Goal: Information Seeking & Learning: Learn about a topic

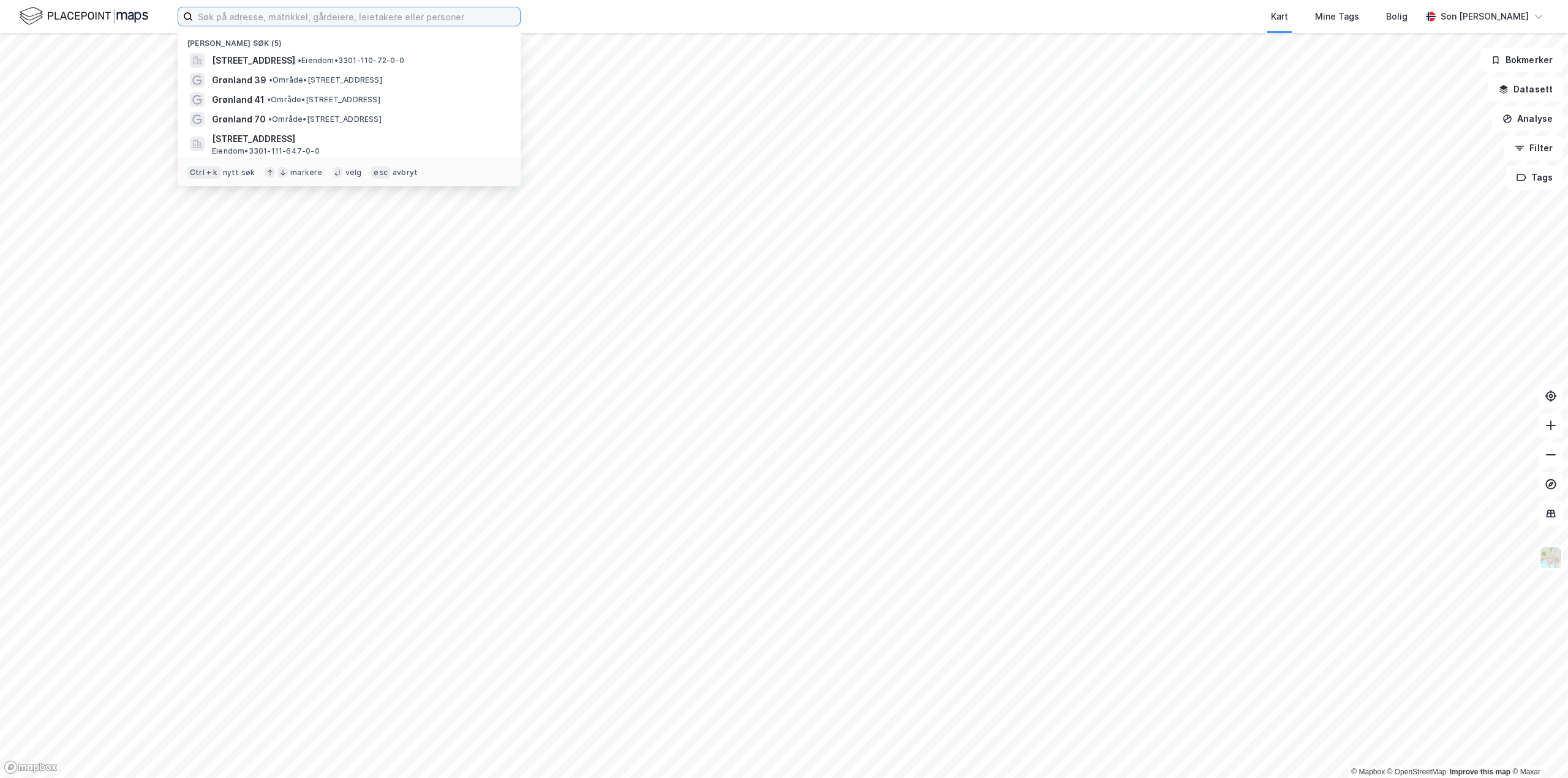
click at [249, 15] on input at bounding box center [356, 16] width 327 height 19
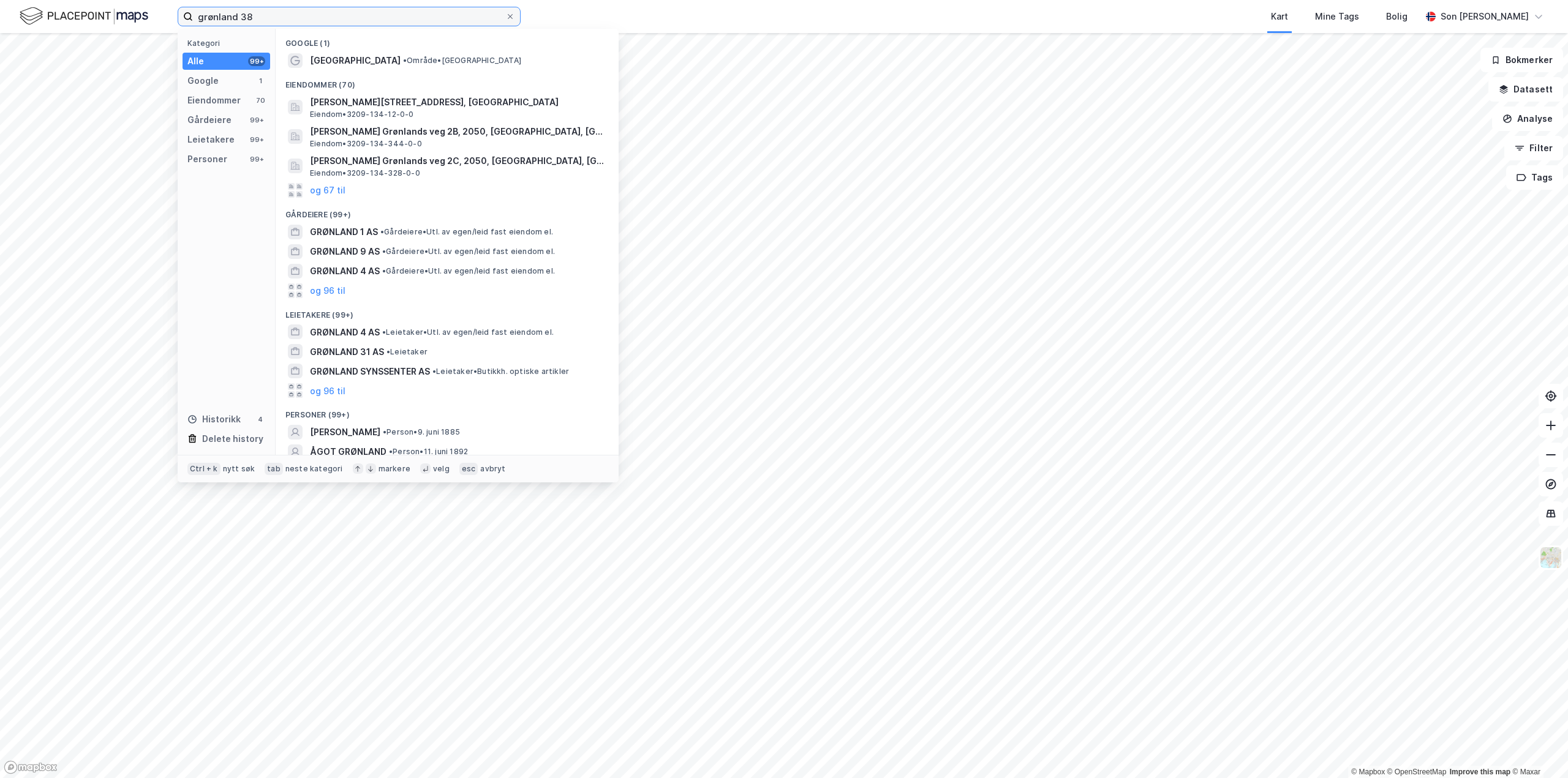
type input "grønland 38"
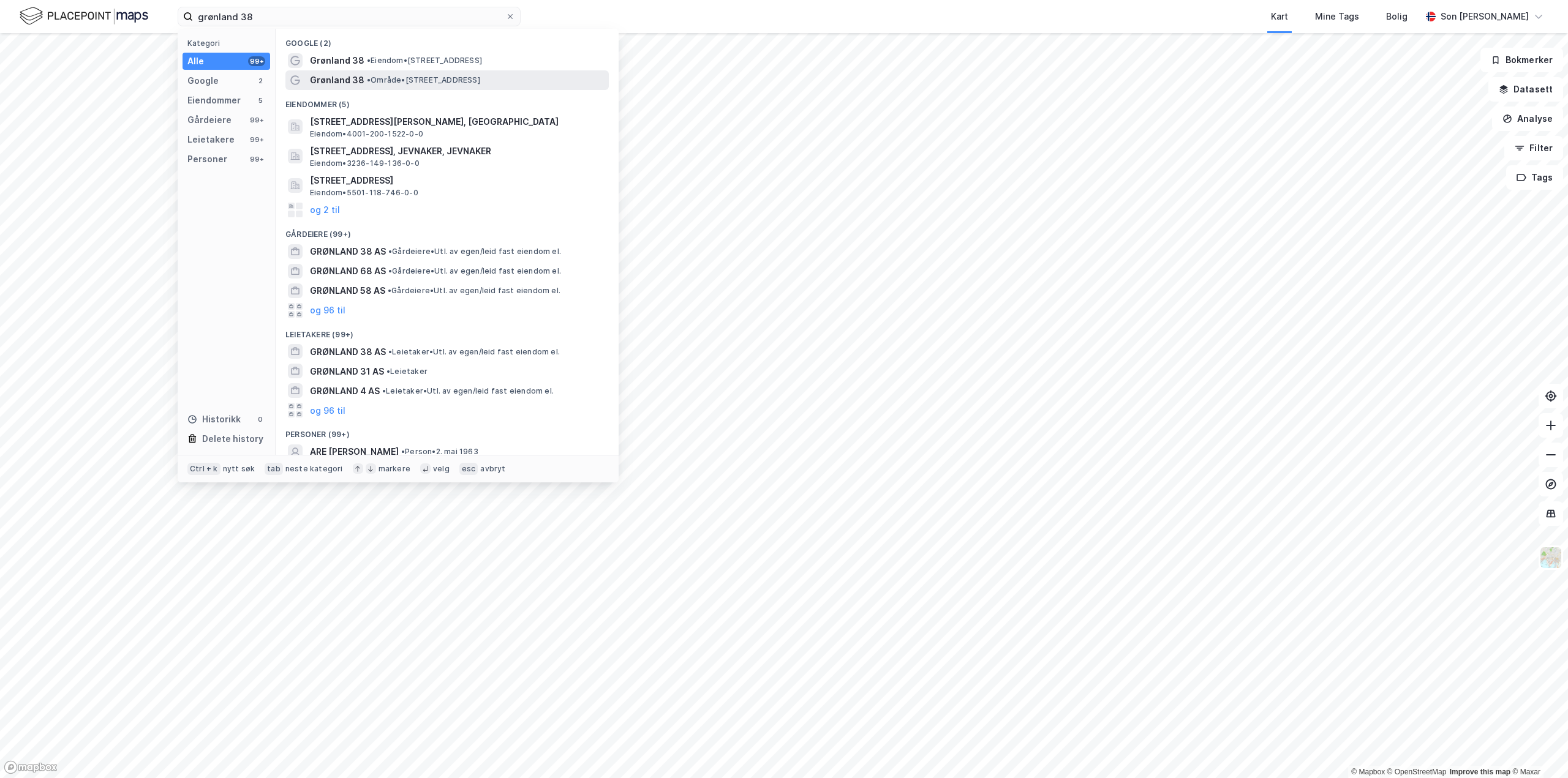
click at [405, 78] on span "• Område • [STREET_ADDRESS]" at bounding box center [423, 80] width 113 height 10
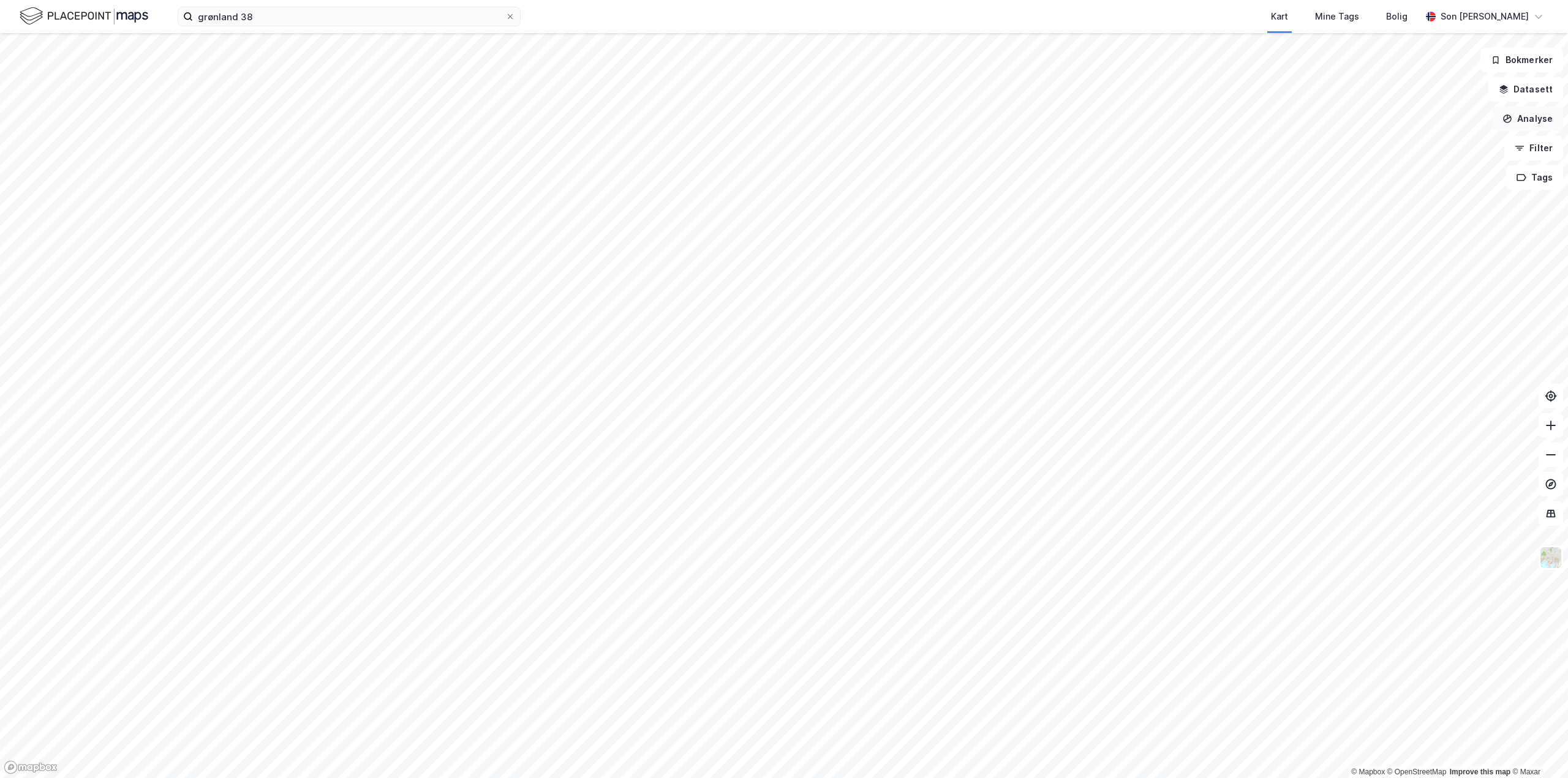
click at [1546, 116] on button "Analyse" at bounding box center [1527, 119] width 71 height 24
click at [1431, 147] on div "Tegn område" at bounding box center [1421, 145] width 107 height 11
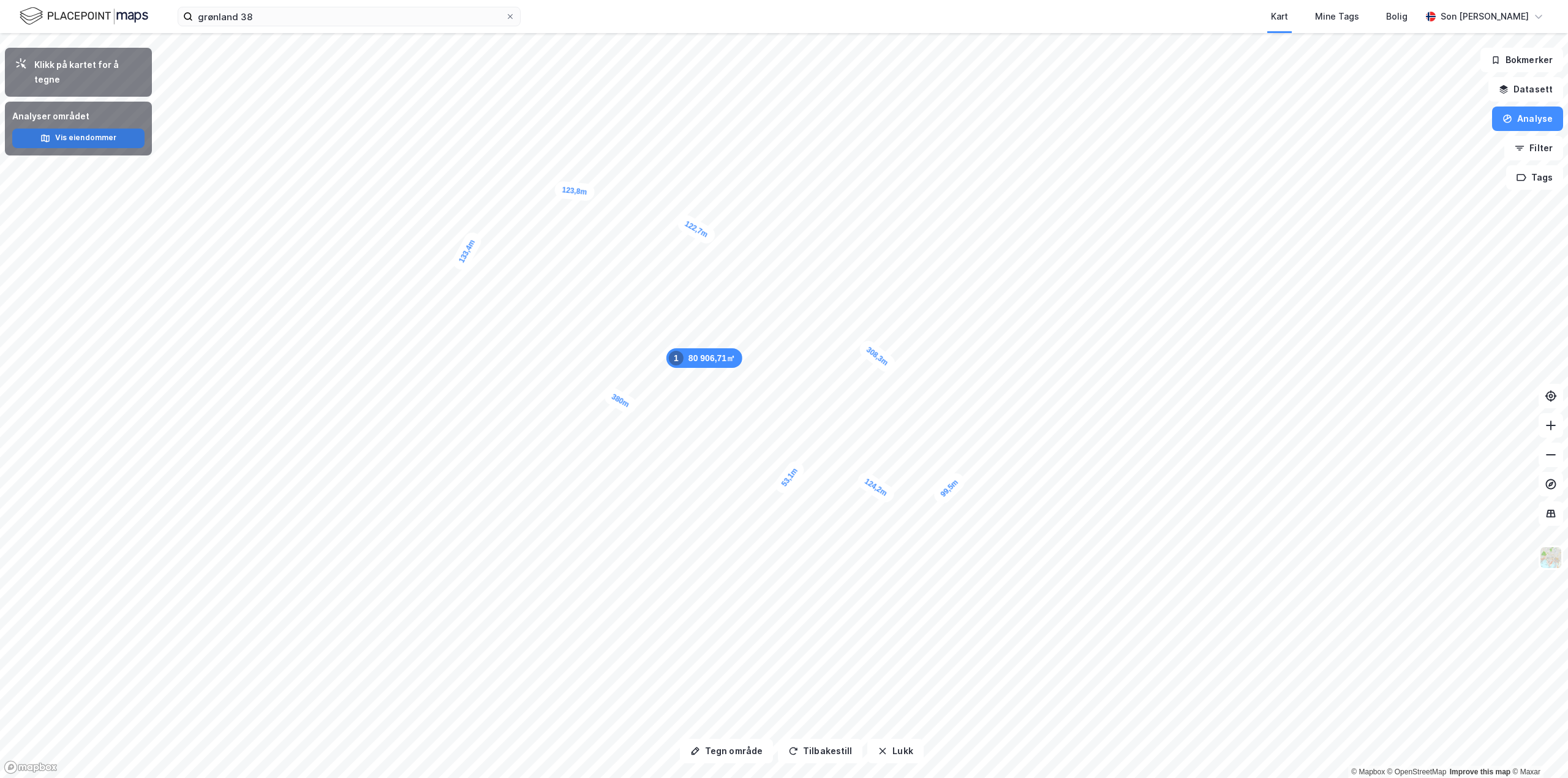
click at [102, 129] on button "Vis eiendommer" at bounding box center [78, 138] width 132 height 19
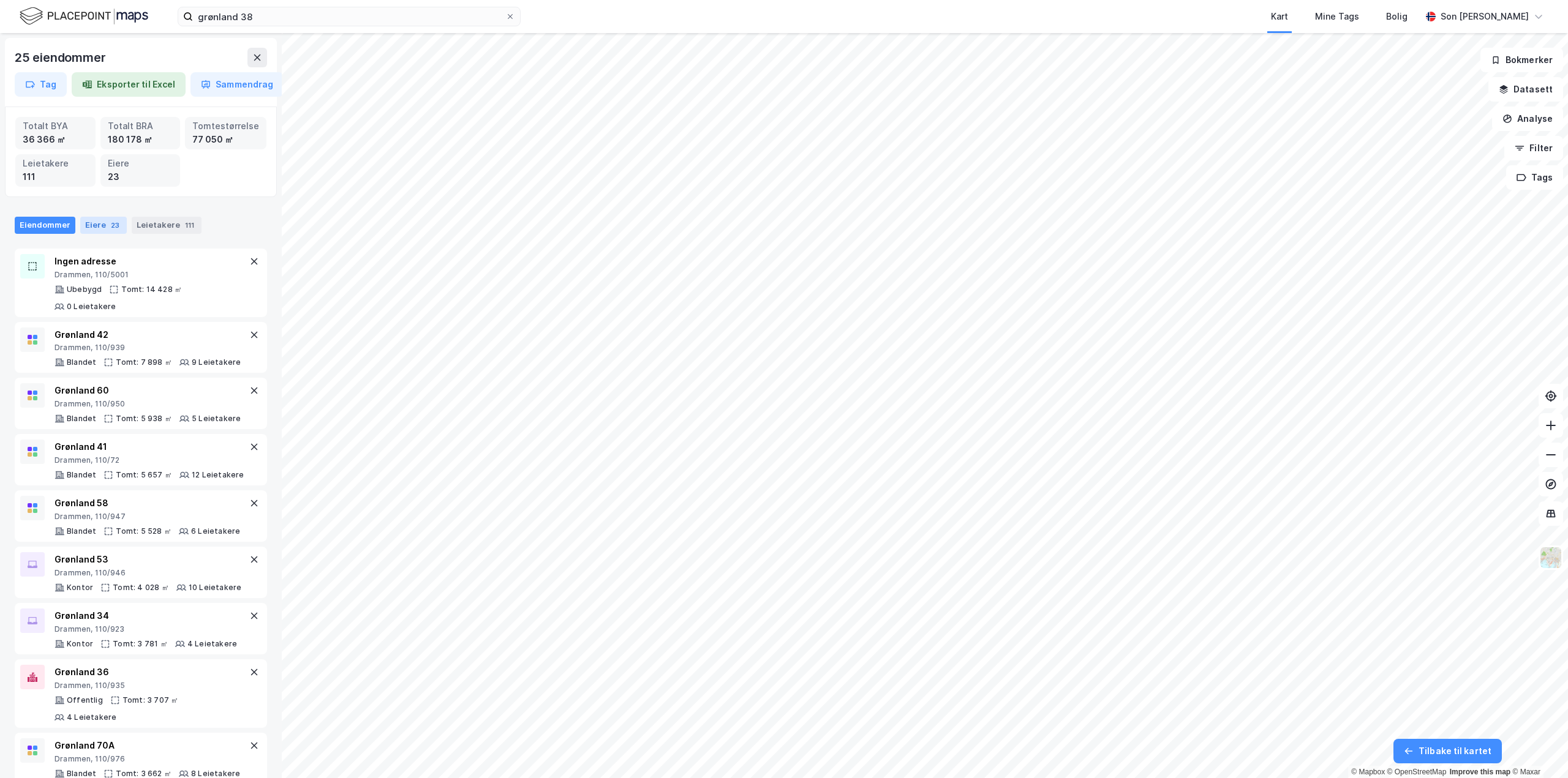
click at [103, 222] on div "Eiere 23" at bounding box center [103, 225] width 47 height 17
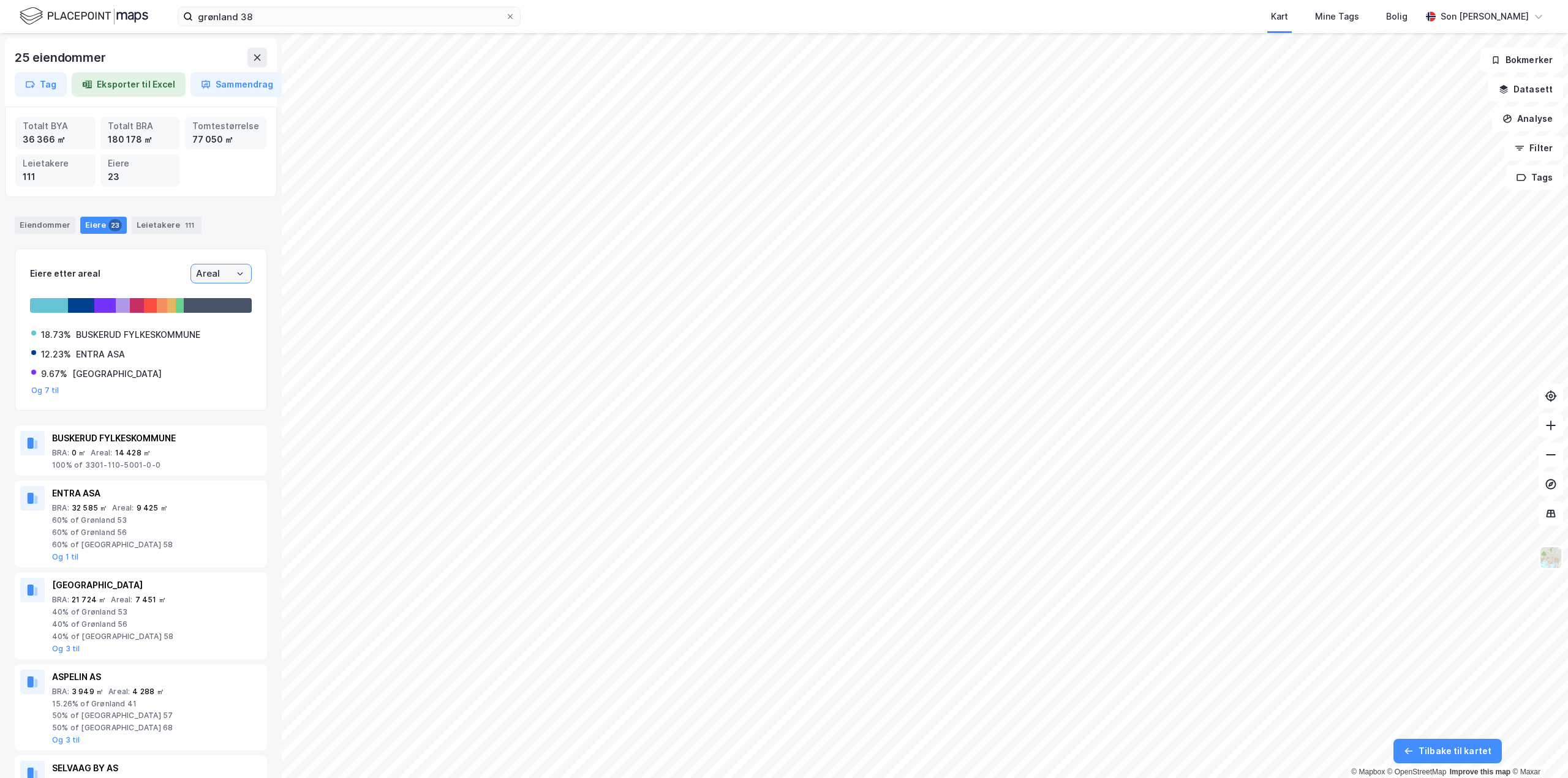
click at [198, 277] on input "Areal" at bounding box center [221, 274] width 60 height 19
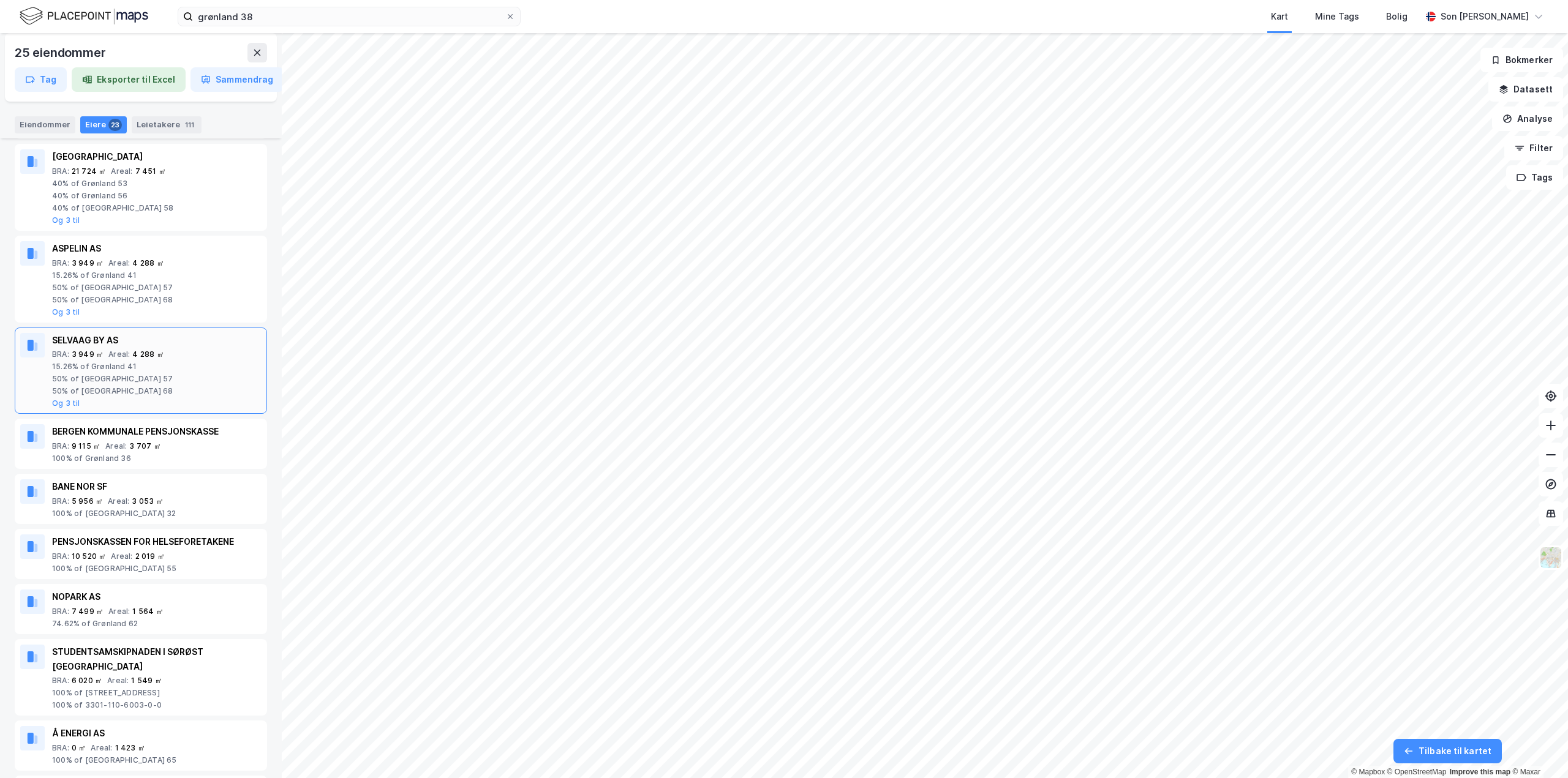
scroll to position [490, 0]
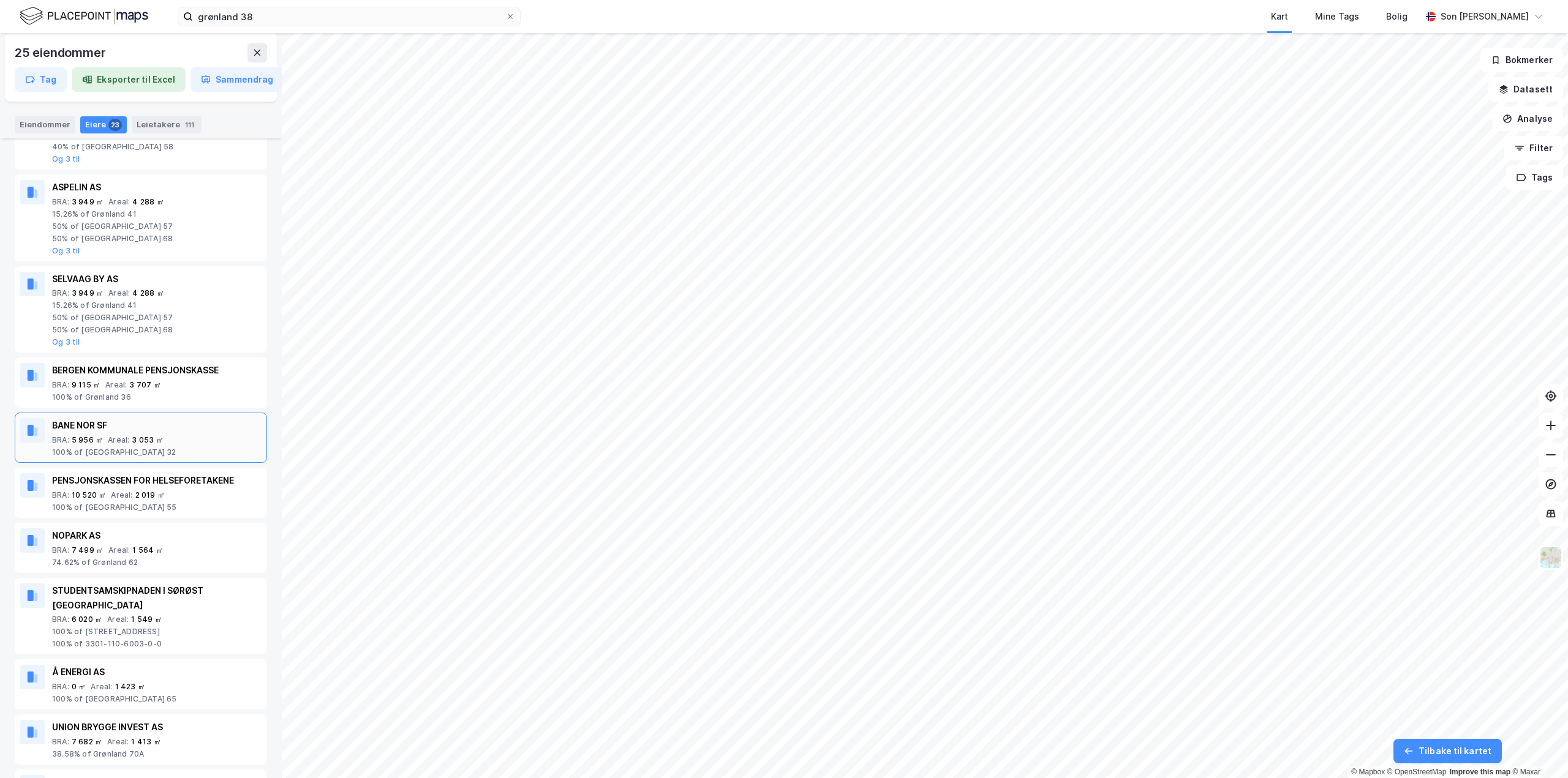
click at [108, 426] on div "BANE NOR SF" at bounding box center [157, 425] width 210 height 15
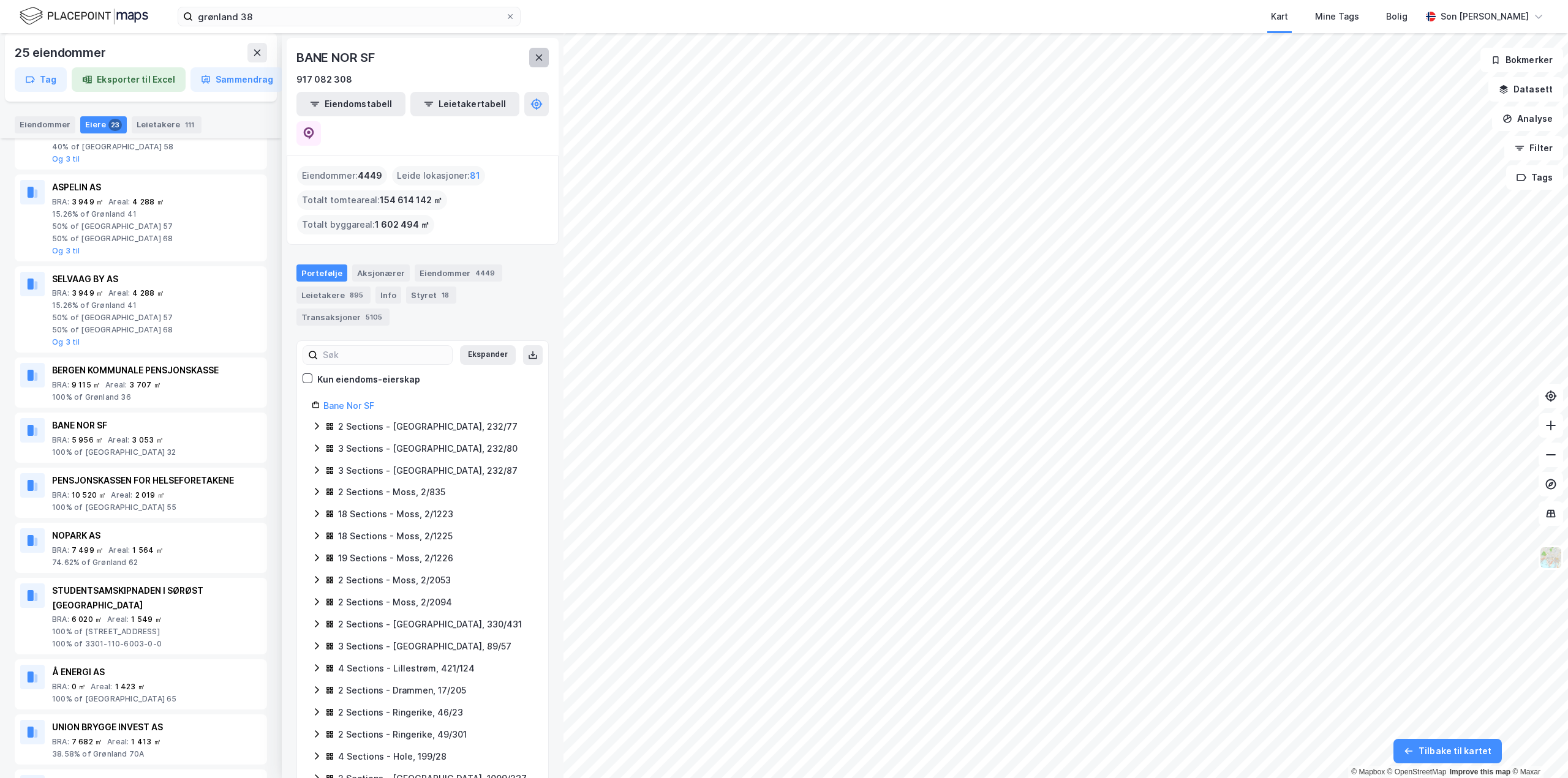
click at [532, 62] on button at bounding box center [538, 57] width 19 height 19
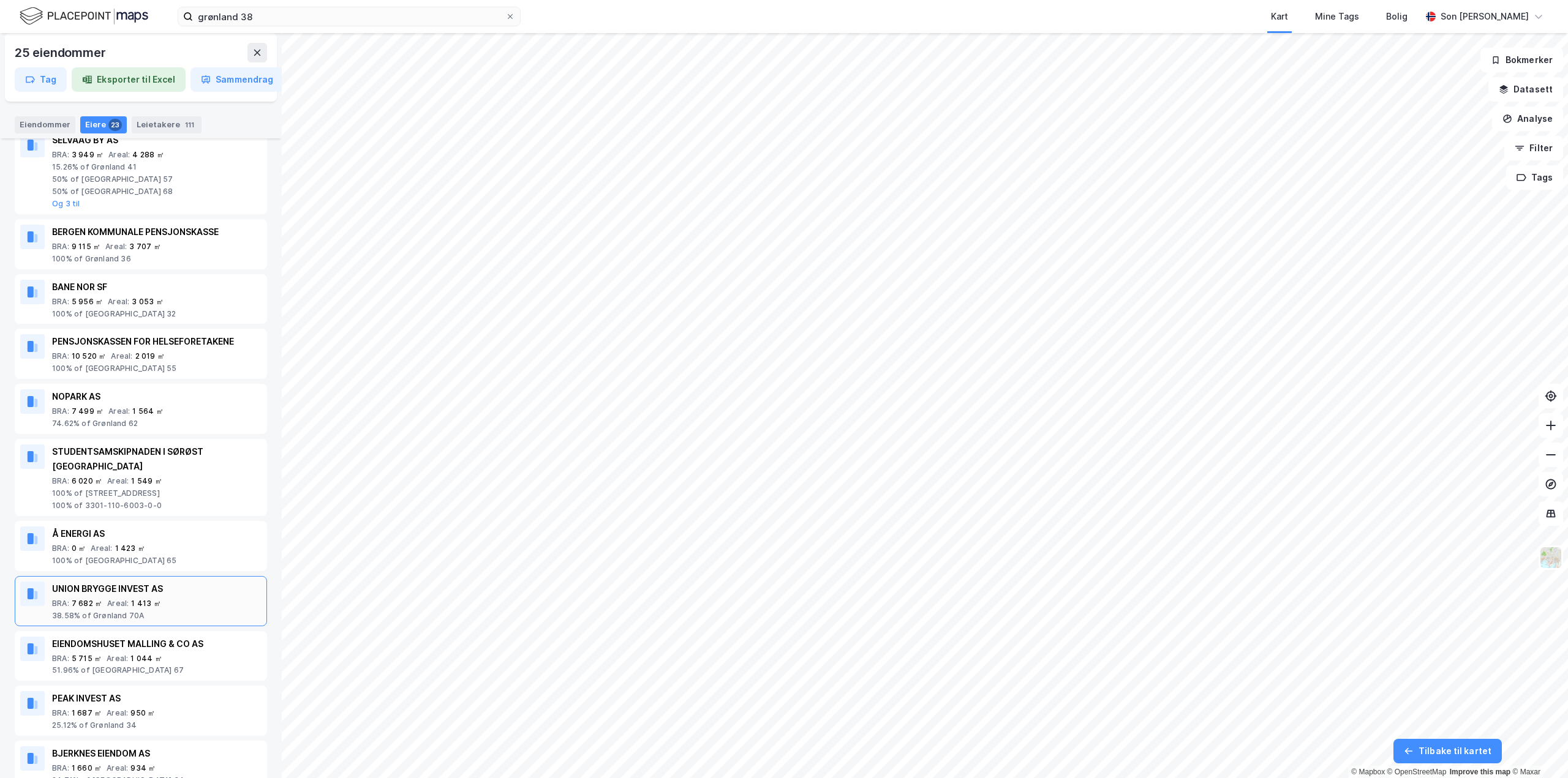
scroll to position [674, 0]
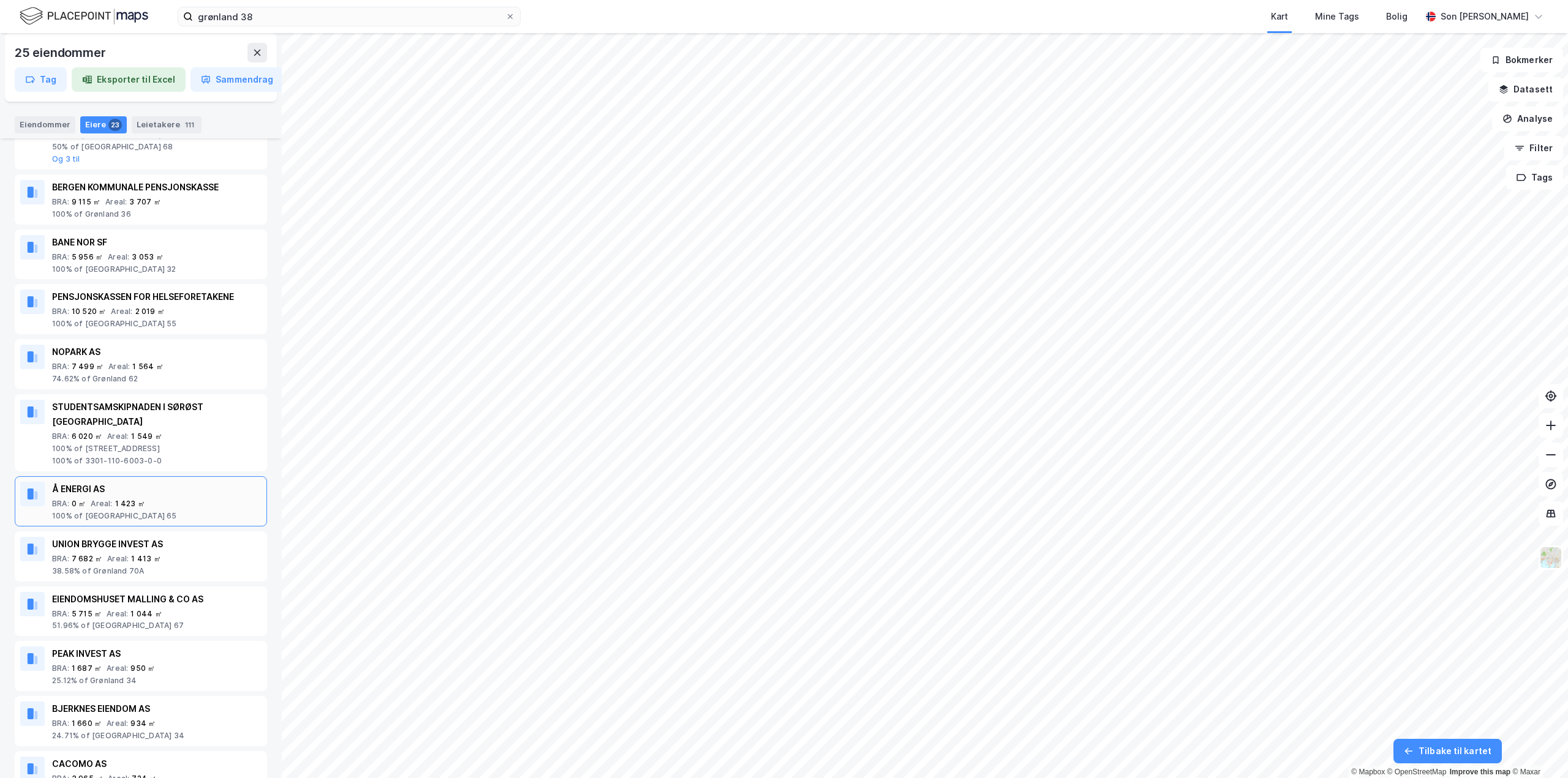
click at [165, 511] on div "100% of [GEOGRAPHIC_DATA] 65" at bounding box center [157, 516] width 210 height 10
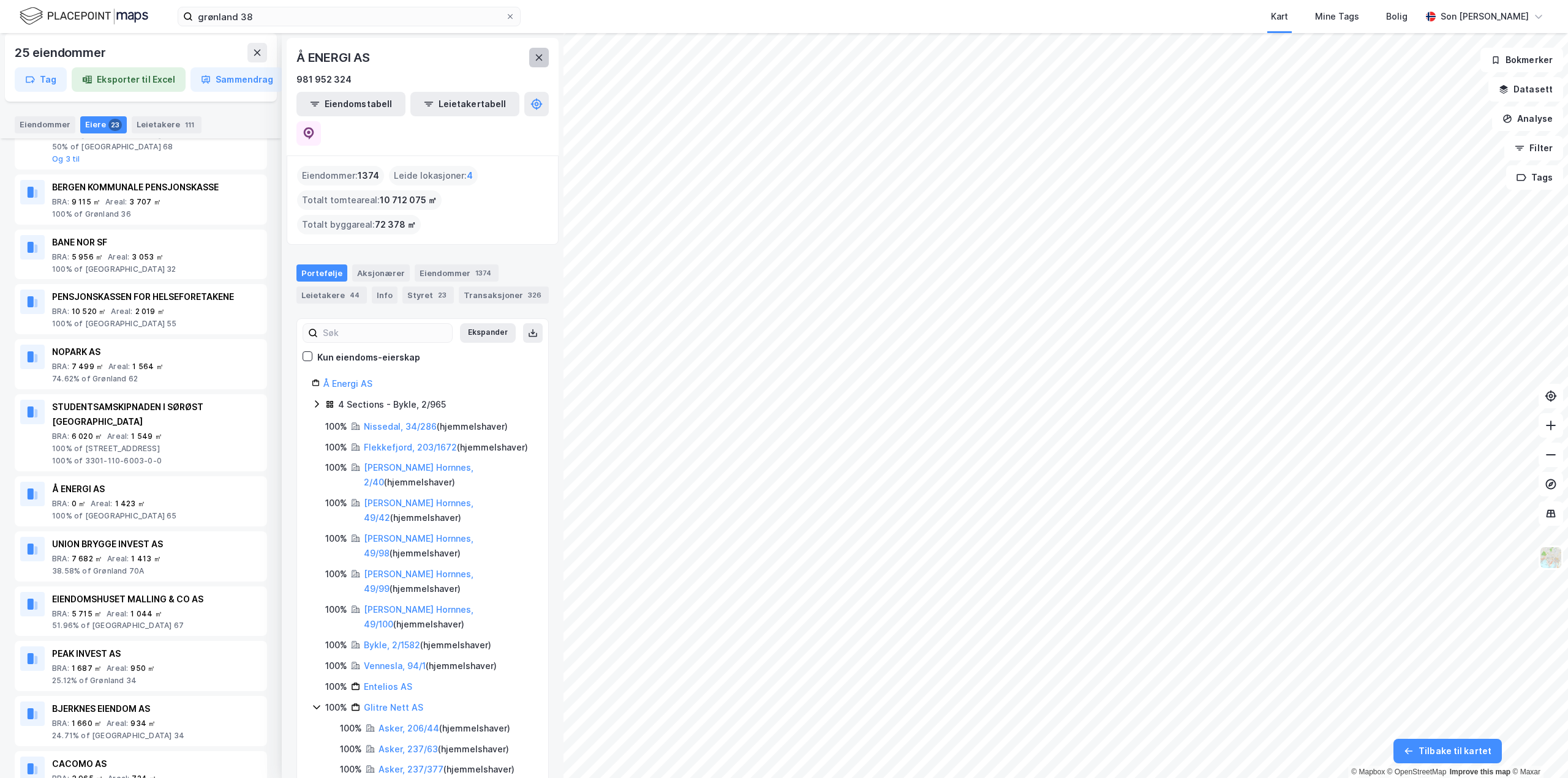
click at [548, 66] on button at bounding box center [538, 57] width 19 height 19
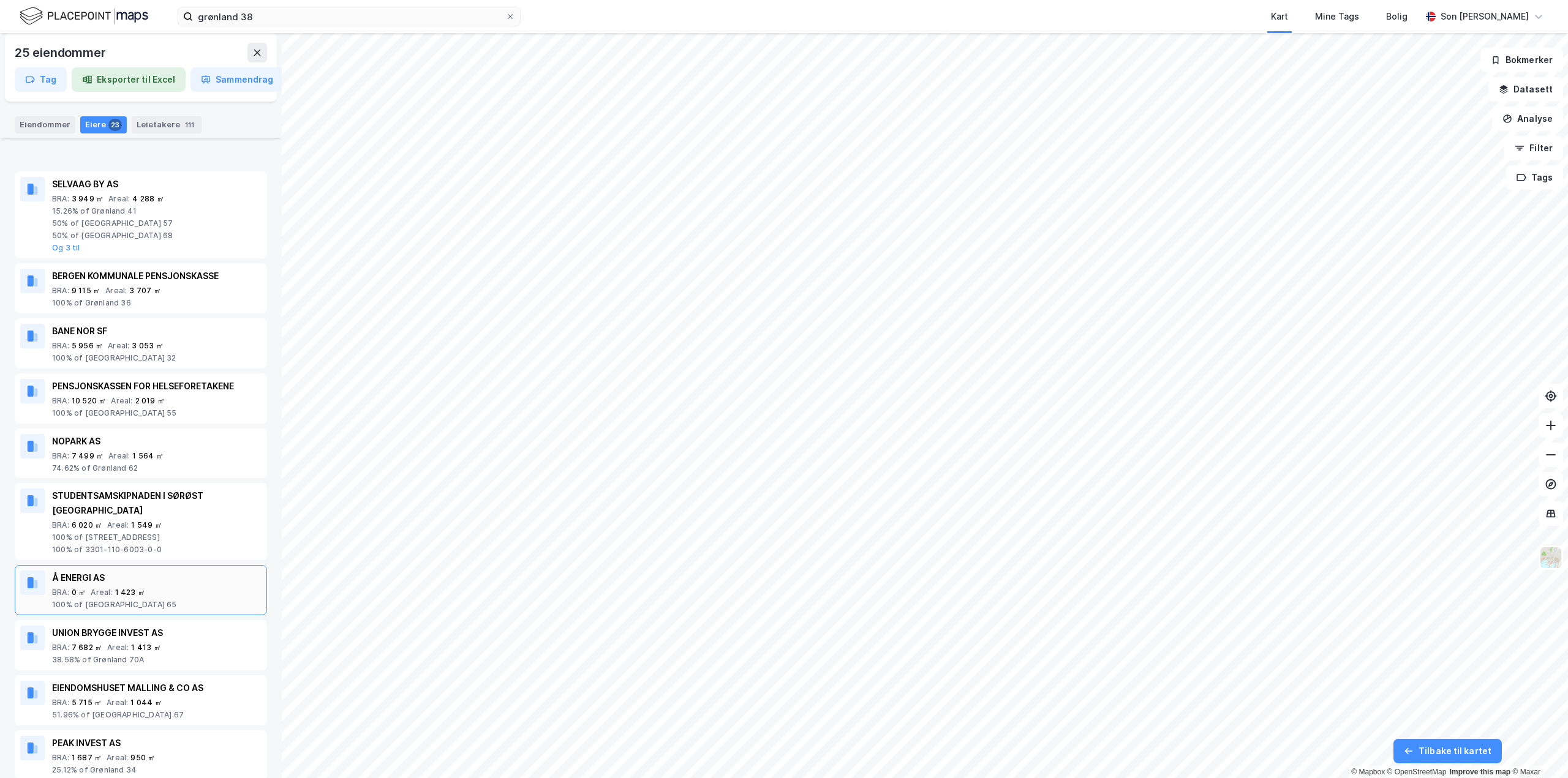
scroll to position [796, 0]
